Goal: Transaction & Acquisition: Book appointment/travel/reservation

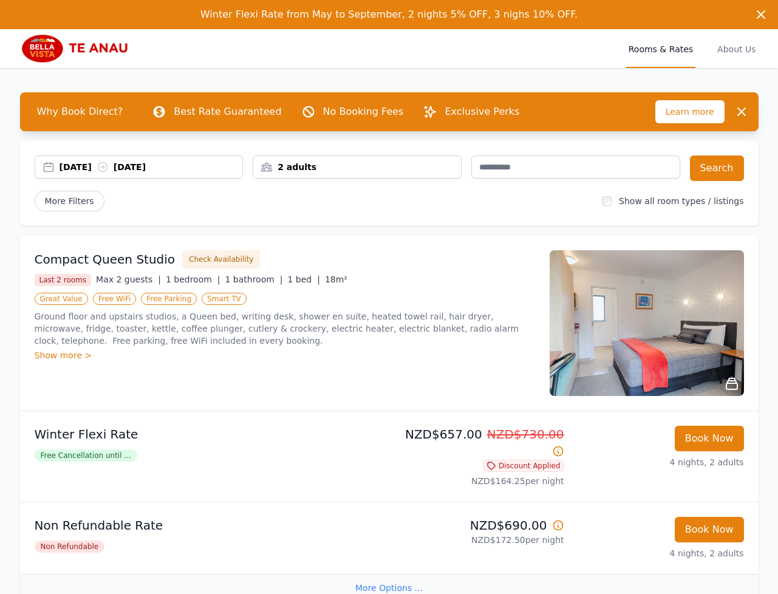
click at [81, 171] on div "[DATE] [DATE]" at bounding box center [151, 167] width 183 height 12
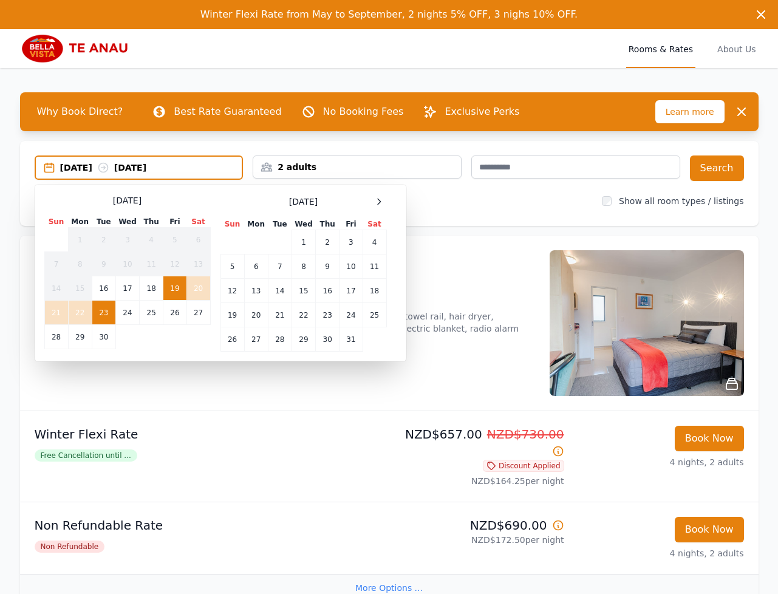
click at [177, 289] on td "19" at bounding box center [174, 288] width 23 height 24
click at [66, 310] on td "21" at bounding box center [56, 313] width 24 height 24
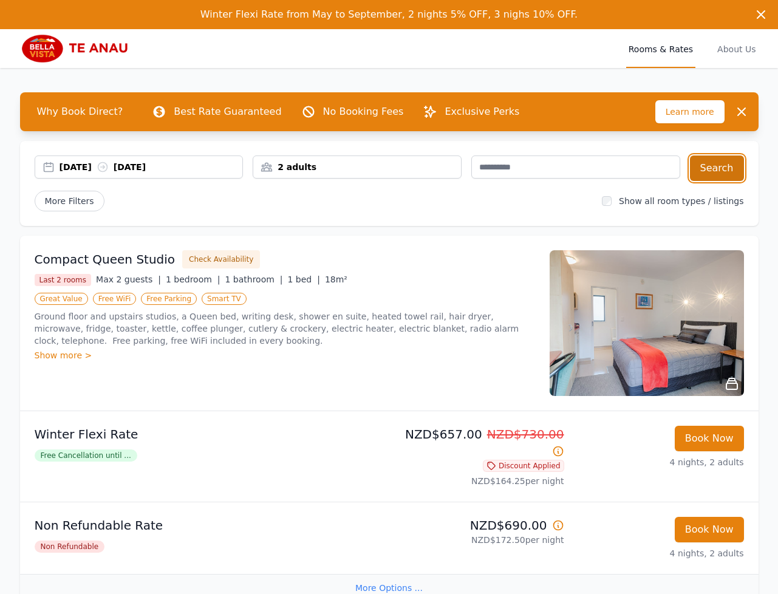
click at [711, 166] on button "Search" at bounding box center [717, 169] width 54 height 26
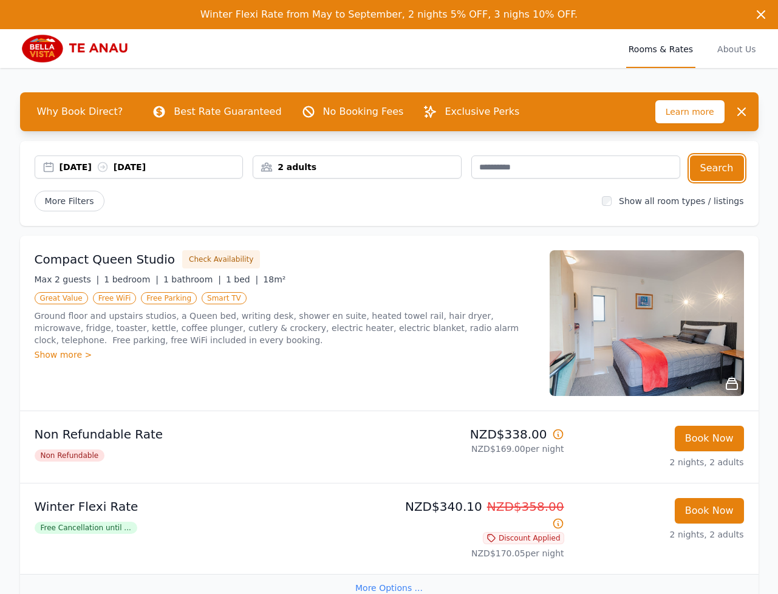
click at [95, 165] on div "[DATE] [DATE]" at bounding box center [151, 167] width 183 height 12
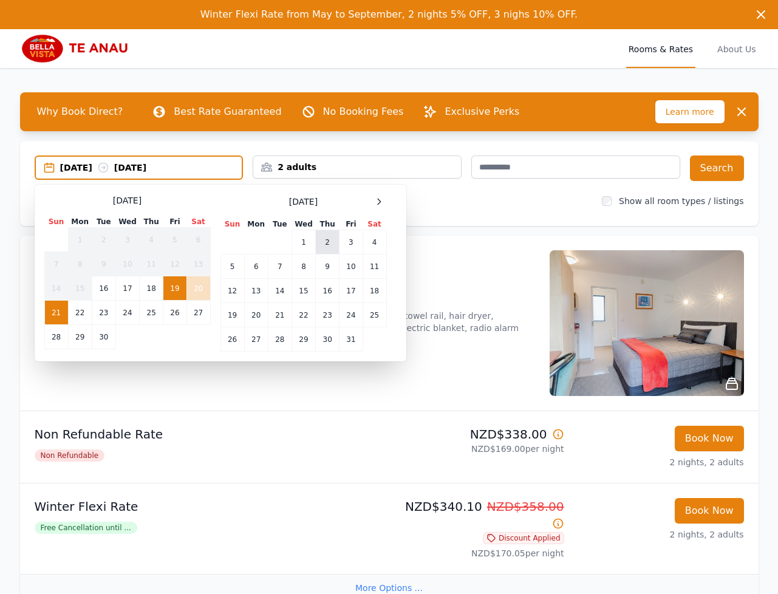
click at [329, 248] on td "2" at bounding box center [328, 242] width 24 height 24
click at [371, 244] on td "4" at bounding box center [375, 242] width 24 height 24
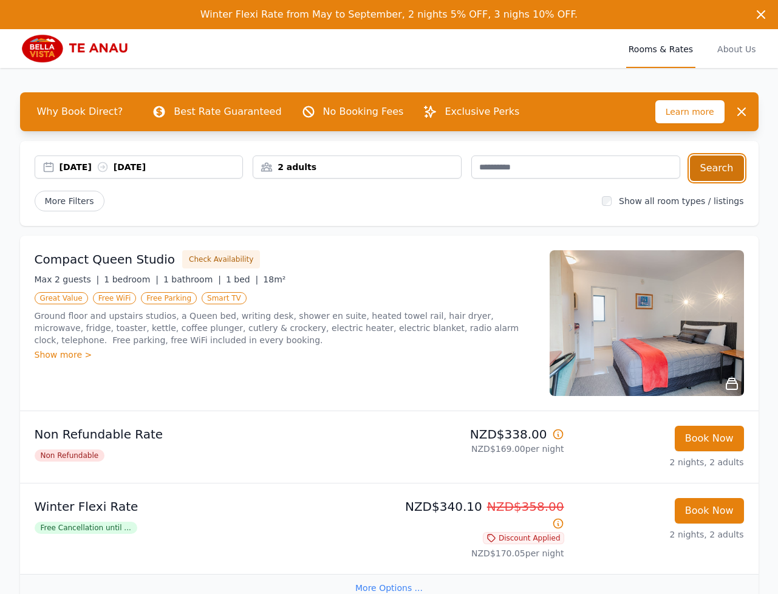
click at [713, 167] on button "Search" at bounding box center [717, 169] width 54 height 26
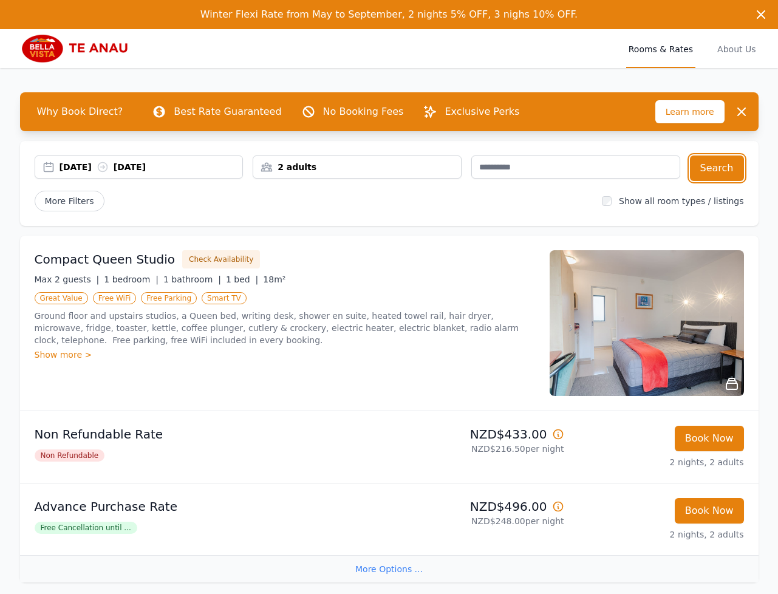
click at [73, 166] on div "[DATE] [DATE]" at bounding box center [151, 167] width 183 height 12
click at [87, 162] on div "[DATE] [DATE]" at bounding box center [151, 167] width 183 height 12
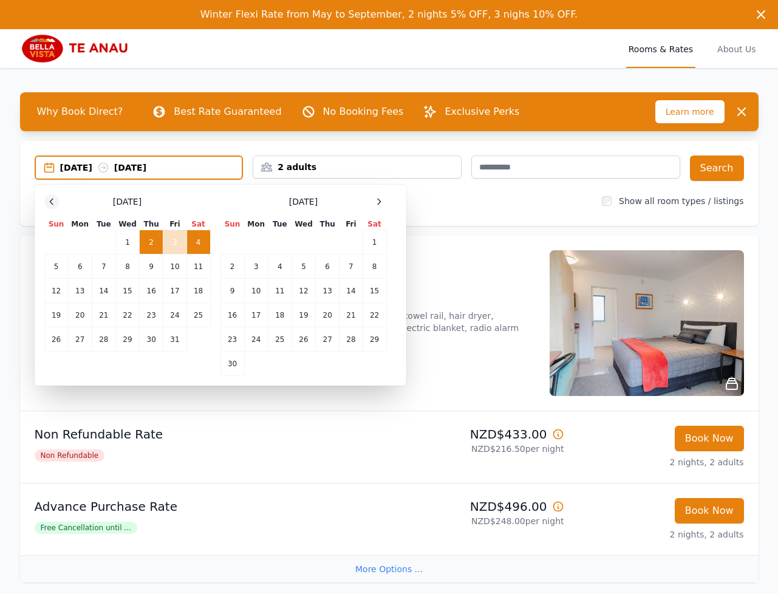
click at [52, 203] on icon at bounding box center [52, 202] width 10 height 10
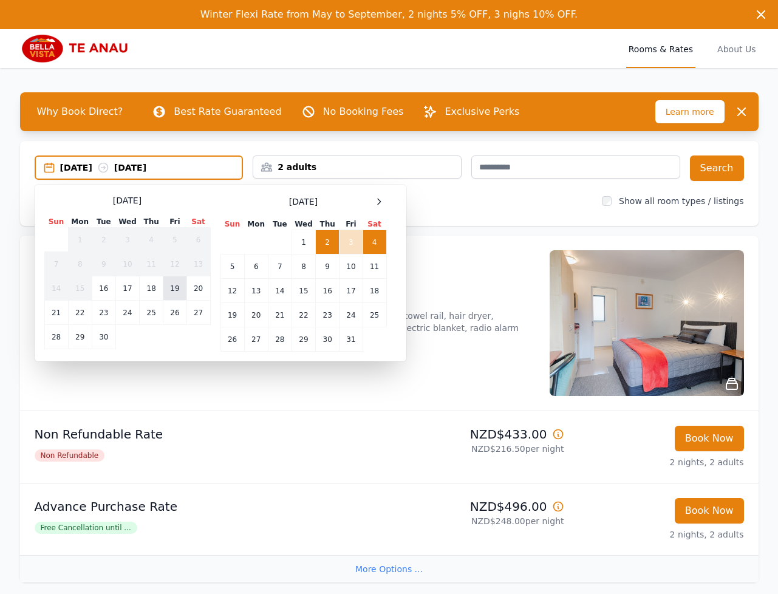
click at [173, 293] on td "19" at bounding box center [174, 288] width 23 height 24
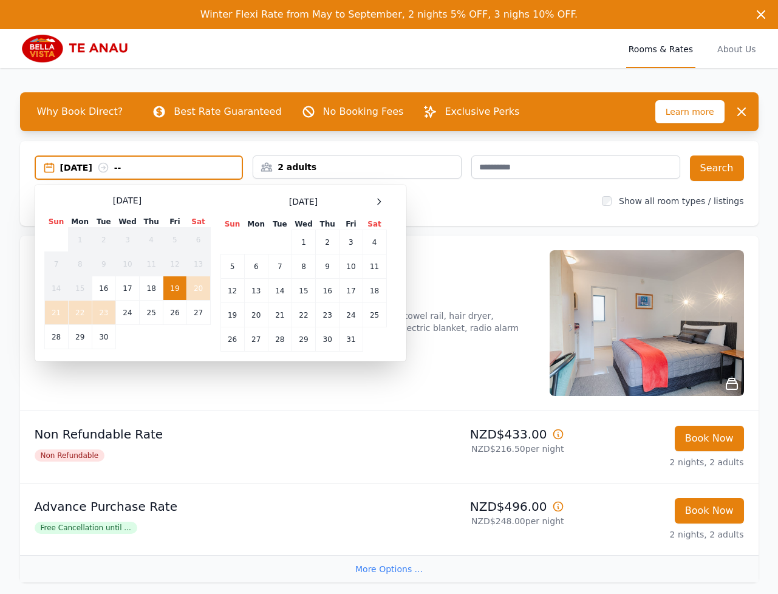
click at [100, 308] on td "23" at bounding box center [104, 313] width 24 height 24
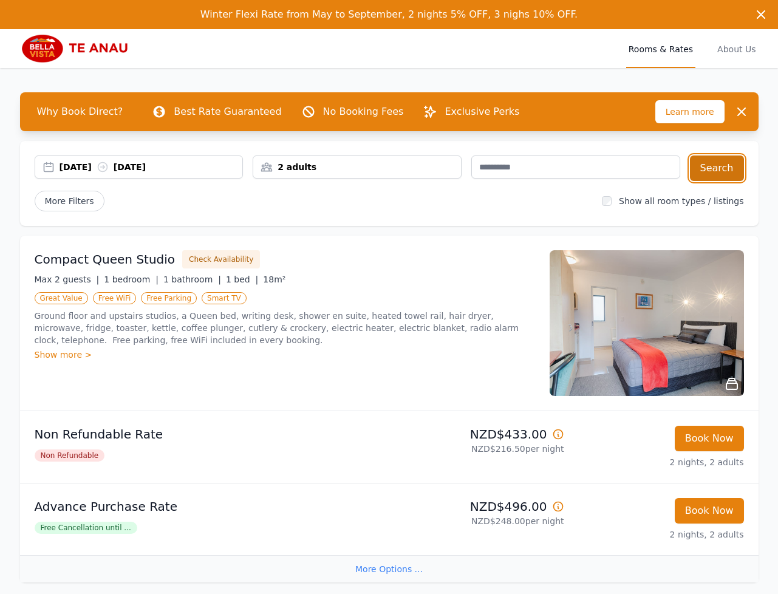
click at [728, 166] on button "Search" at bounding box center [717, 169] width 54 height 26
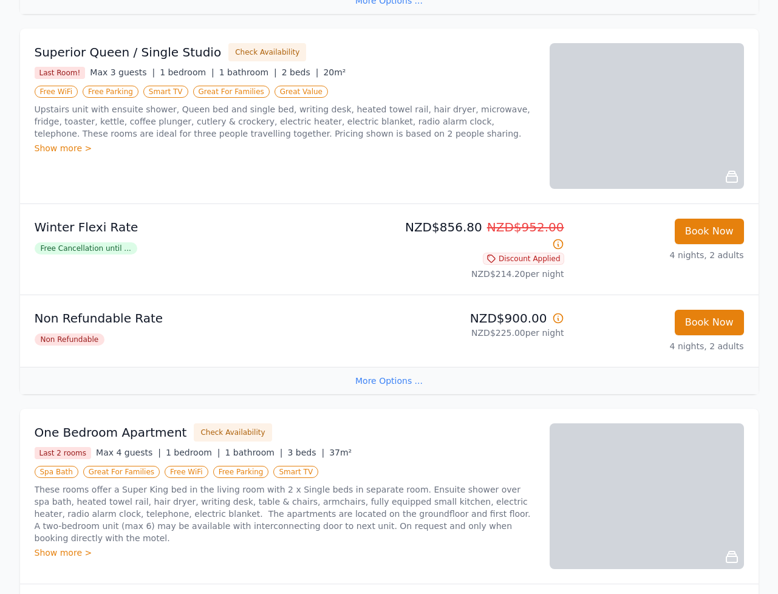
scroll to position [1831, 0]
